Goal: Transaction & Acquisition: Purchase product/service

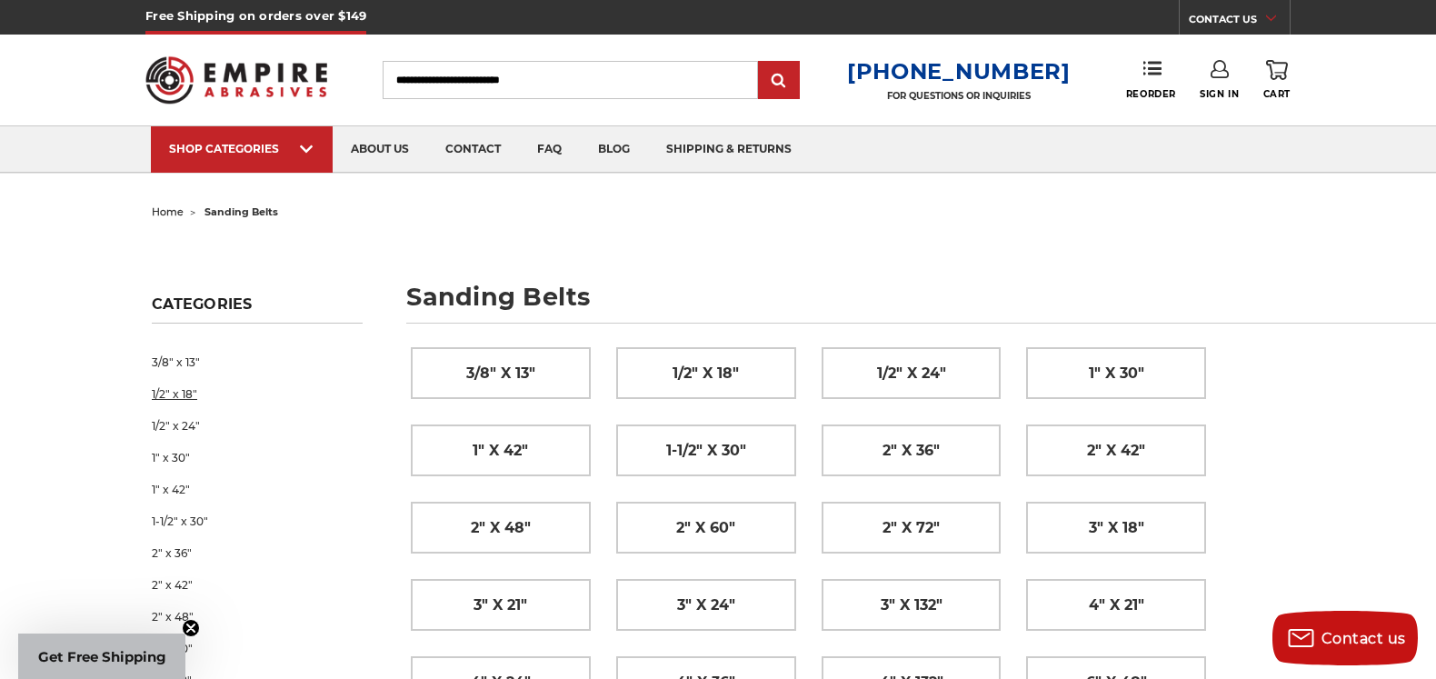
click at [170, 395] on link "1/2" x 18"" at bounding box center [257, 394] width 211 height 32
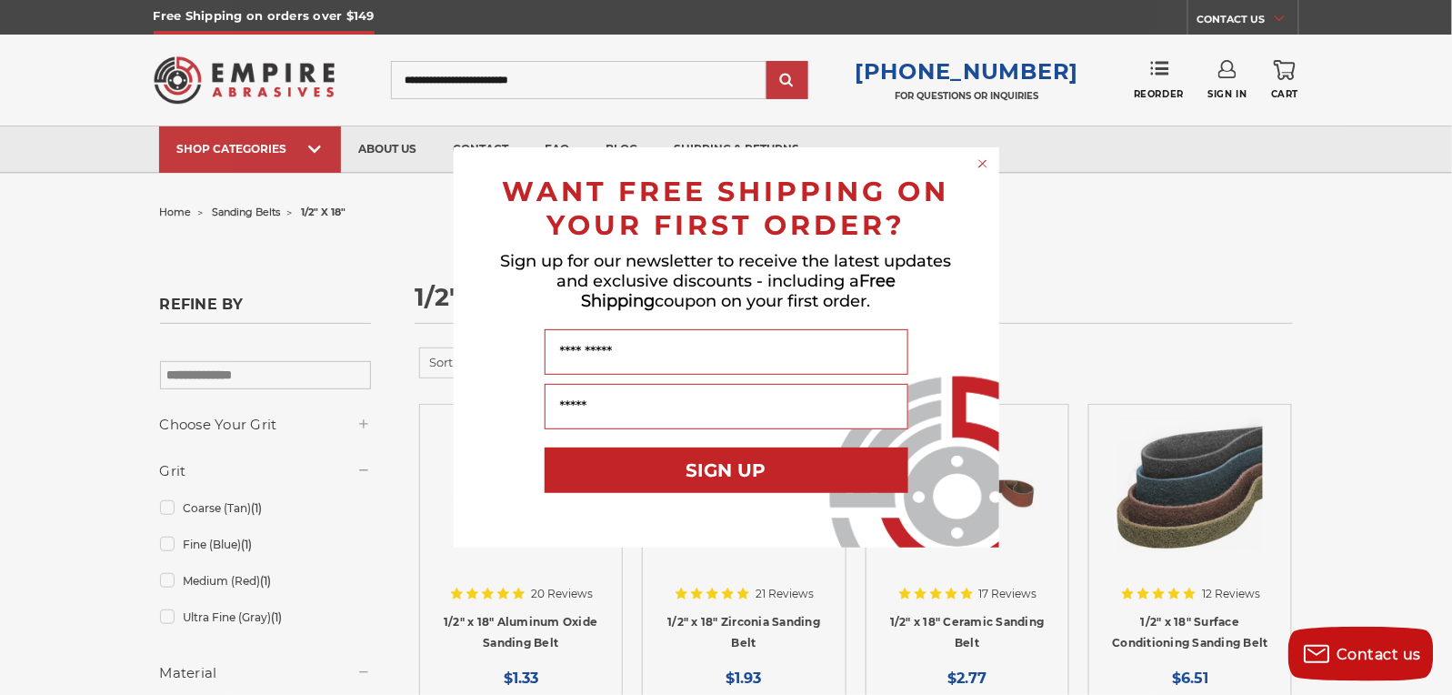
click at [1063, 223] on div "Close dialog WANT FREE SHIPPING ON YOUR FIRST ORDER? Sign up for our newsletter…" at bounding box center [726, 347] width 1452 height 695
click at [979, 165] on circle "Close dialog" at bounding box center [982, 163] width 17 height 17
